Goal: Information Seeking & Learning: Compare options

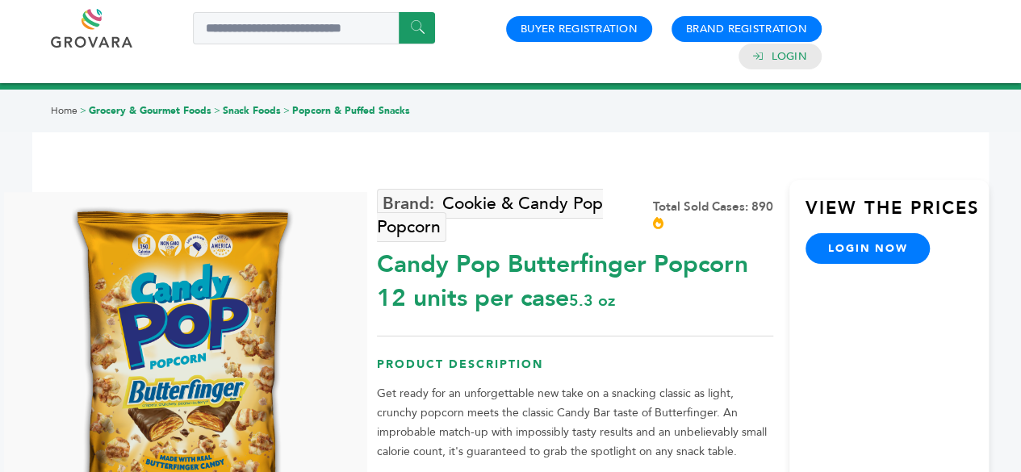
drag, startPoint x: 369, startPoint y: 266, endPoint x: 762, endPoint y: 258, distance: 393.2
click at [762, 258] on div "× Cookie & Candy Pop Popcorn Total Sold Cases: 890" at bounding box center [510, 387] width 957 height 538
click at [762, 258] on div "Candy Pop Butterfinger Popcorn 12 units per case 5.3 oz" at bounding box center [575, 278] width 397 height 76
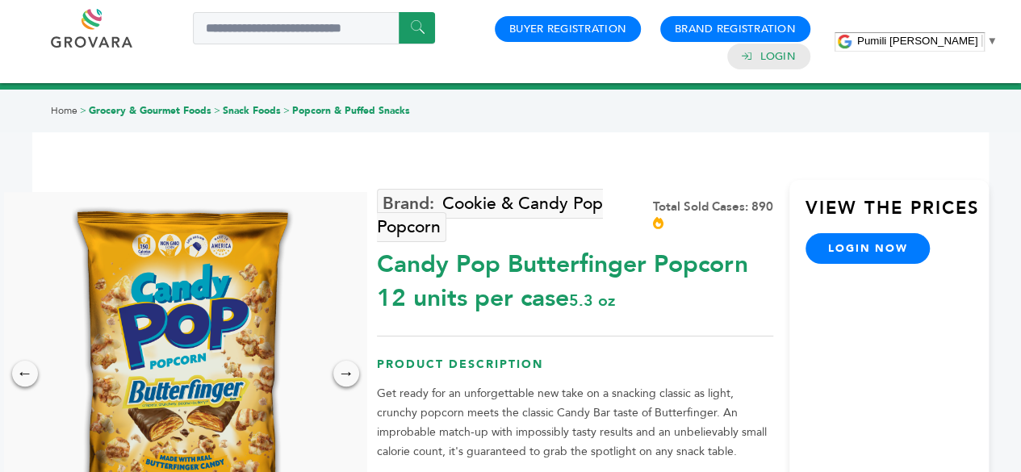
drag, startPoint x: 762, startPoint y: 258, endPoint x: 422, endPoint y: 270, distance: 340.1
click at [505, 283] on div "Candy Pop Butterfinger Popcorn 12 units per case 5.3 oz" at bounding box center [575, 278] width 397 height 76
drag, startPoint x: 358, startPoint y: 264, endPoint x: 533, endPoint y: 270, distance: 174.5
click at [533, 270] on div "← → × Cookie & Candy Pop Popcorn Total Sold Cases: 890 5.3 oz" at bounding box center [510, 387] width 957 height 538
click at [526, 268] on div "Candy Pop Butterfinger Popcorn 12 units per case 5.3 oz" at bounding box center [575, 278] width 397 height 76
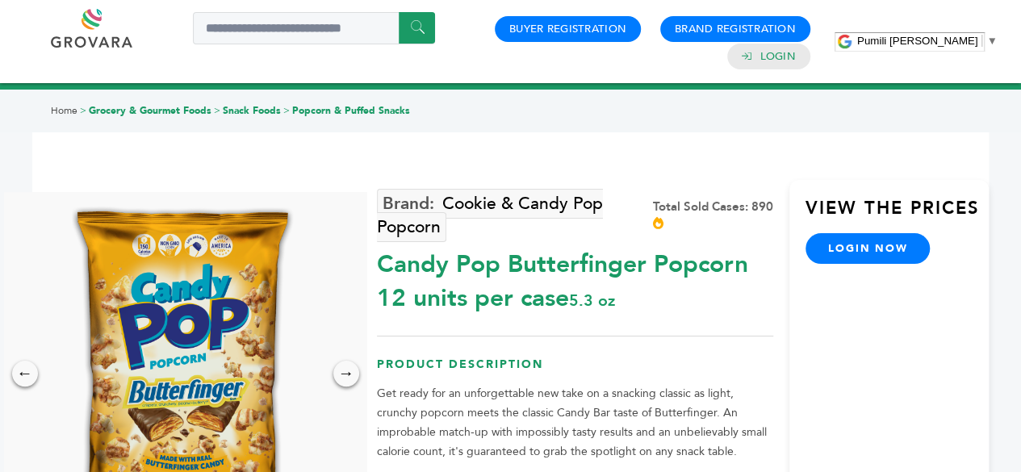
click at [482, 273] on div "Candy Pop Butterfinger Popcorn 12 units per case 5.3 oz" at bounding box center [575, 278] width 397 height 76
drag, startPoint x: 380, startPoint y: 267, endPoint x: 748, endPoint y: 262, distance: 368.2
click at [748, 262] on div "Candy Pop Butterfinger Popcorn 12 units per case 5.3 oz" at bounding box center [575, 278] width 397 height 76
copy div "Candy Pop Butterfinger Popcorn"
